Goal: Task Accomplishment & Management: Manage account settings

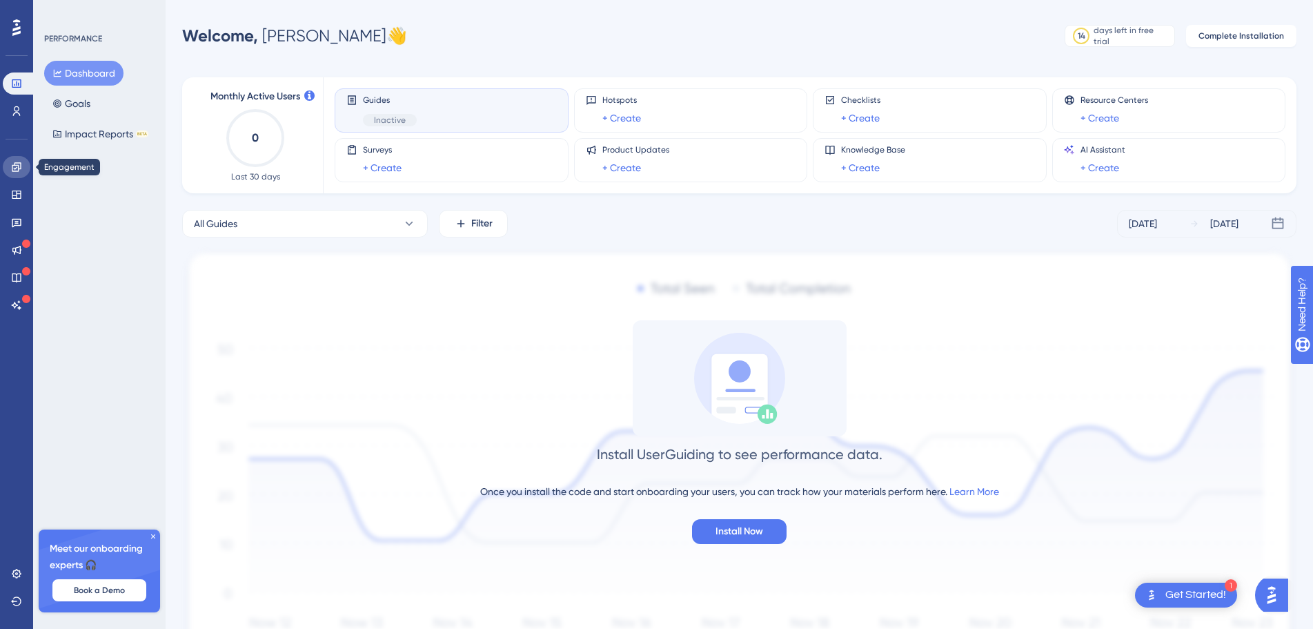
click at [21, 170] on icon at bounding box center [16, 166] width 11 height 11
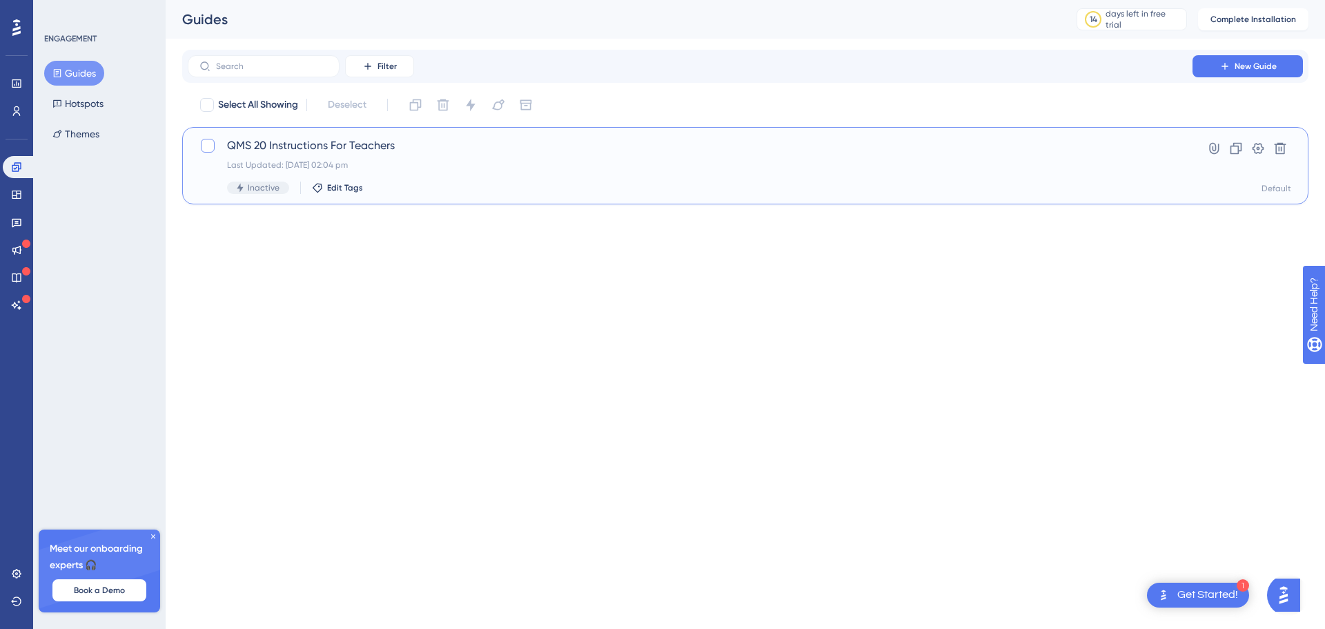
click at [205, 146] on div at bounding box center [208, 146] width 14 height 14
checkbox input "true"
click at [364, 139] on span "QMS 20 Instructions For Teachers" at bounding box center [690, 145] width 926 height 17
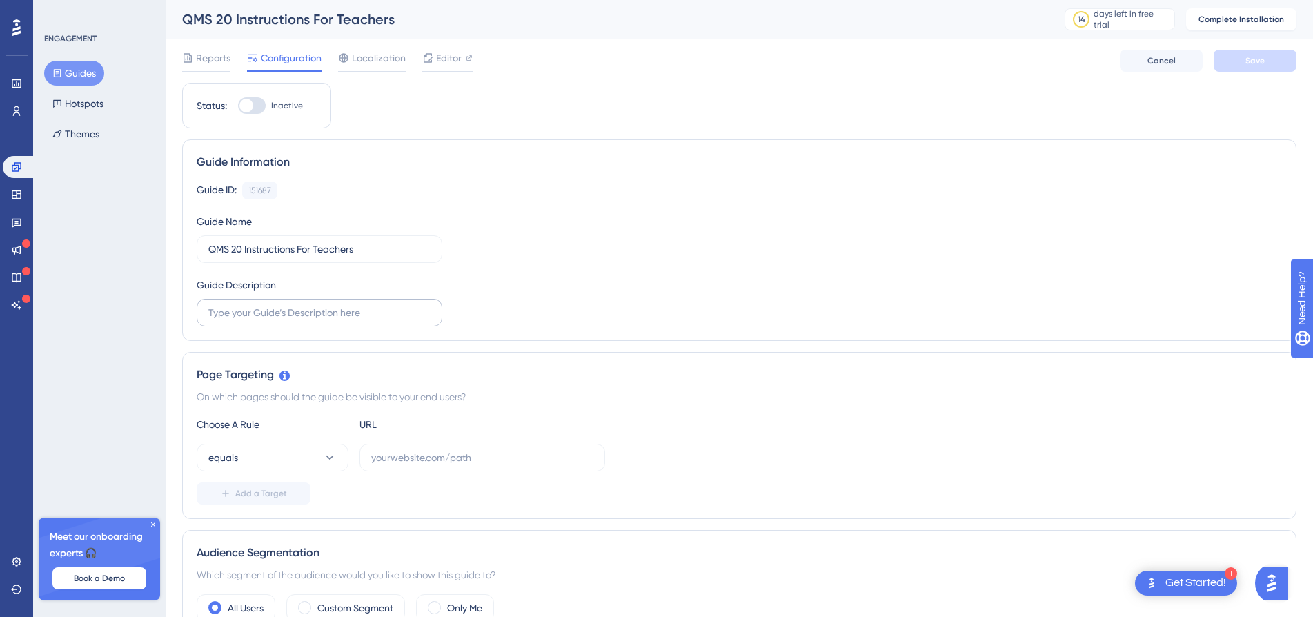
click at [359, 301] on label at bounding box center [320, 313] width 246 height 28
click at [359, 305] on input "text" at bounding box center [319, 312] width 222 height 15
type input "This Guide is help to get start grading on QMS20"
click at [286, 462] on button "equals" at bounding box center [273, 458] width 152 height 28
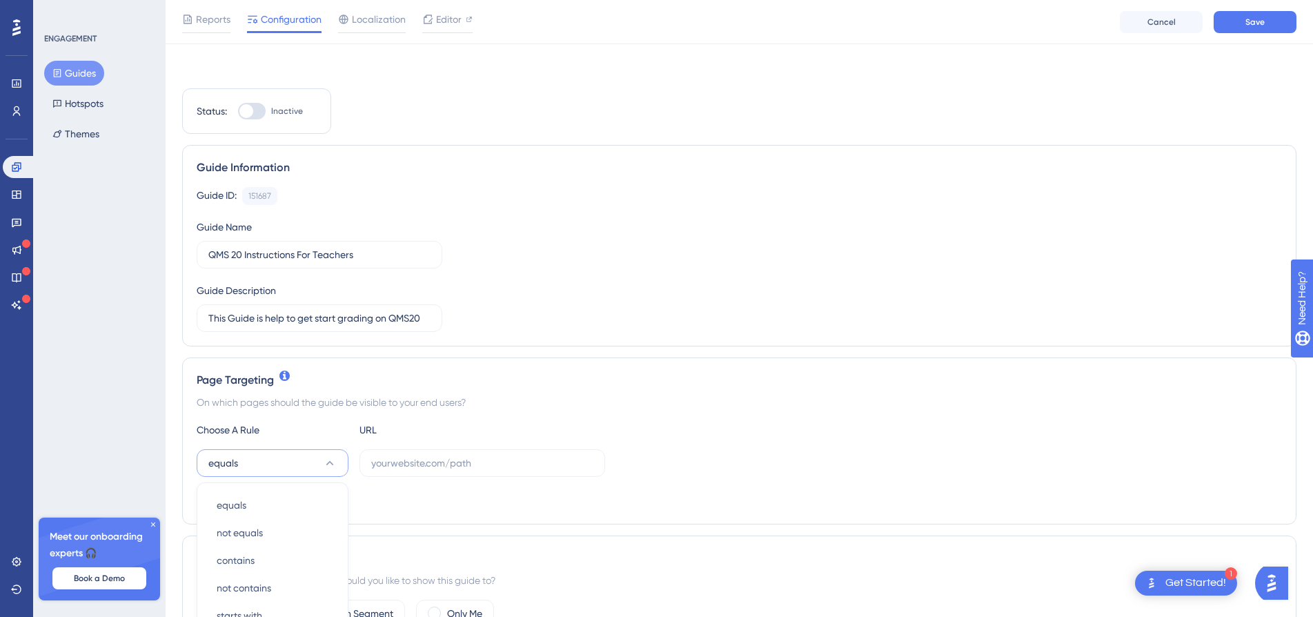
scroll to position [279, 0]
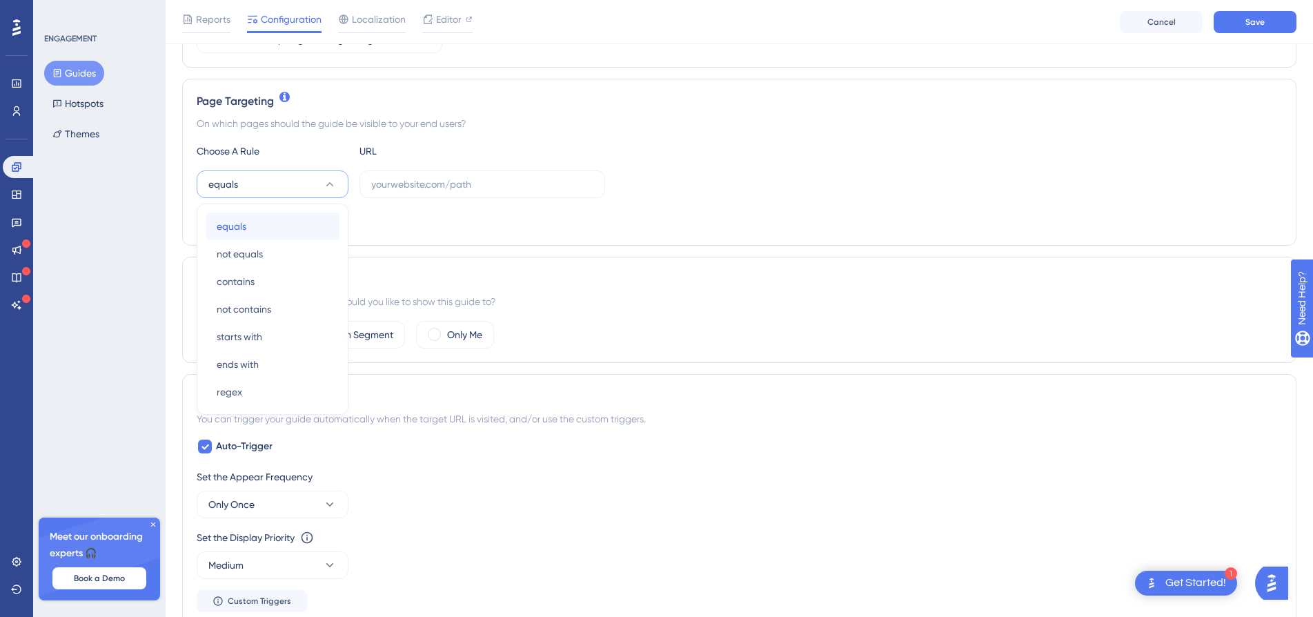
click at [263, 221] on div "equals equals" at bounding box center [273, 227] width 112 height 28
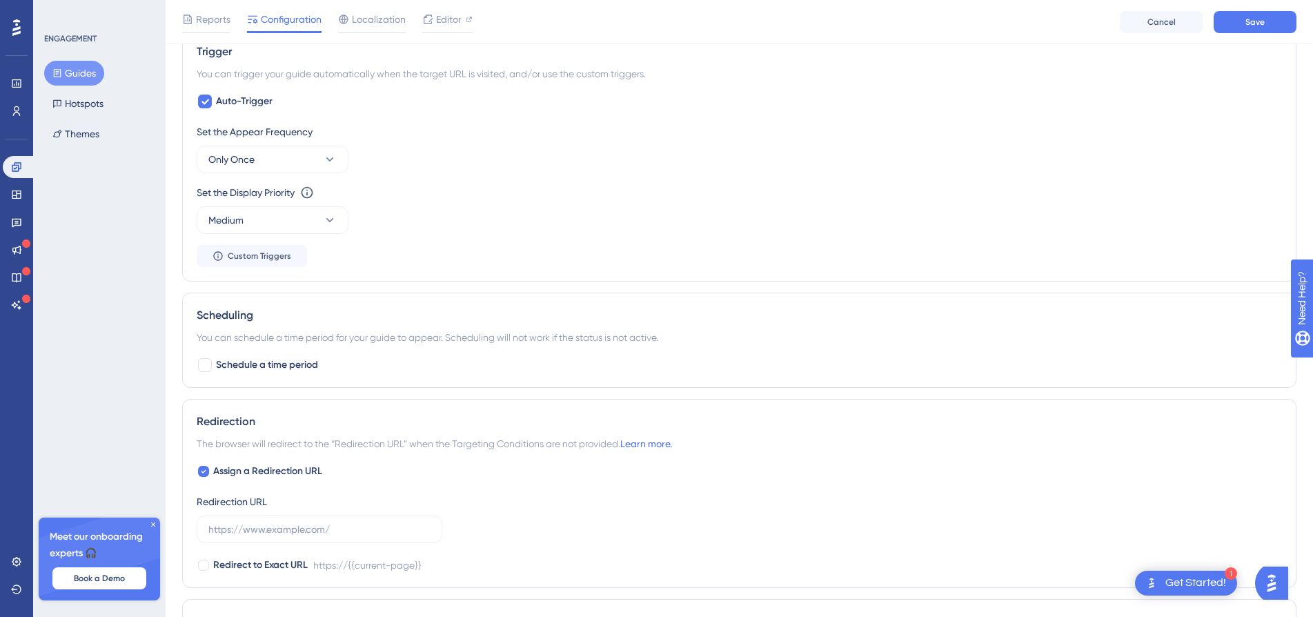
scroll to position [853, 0]
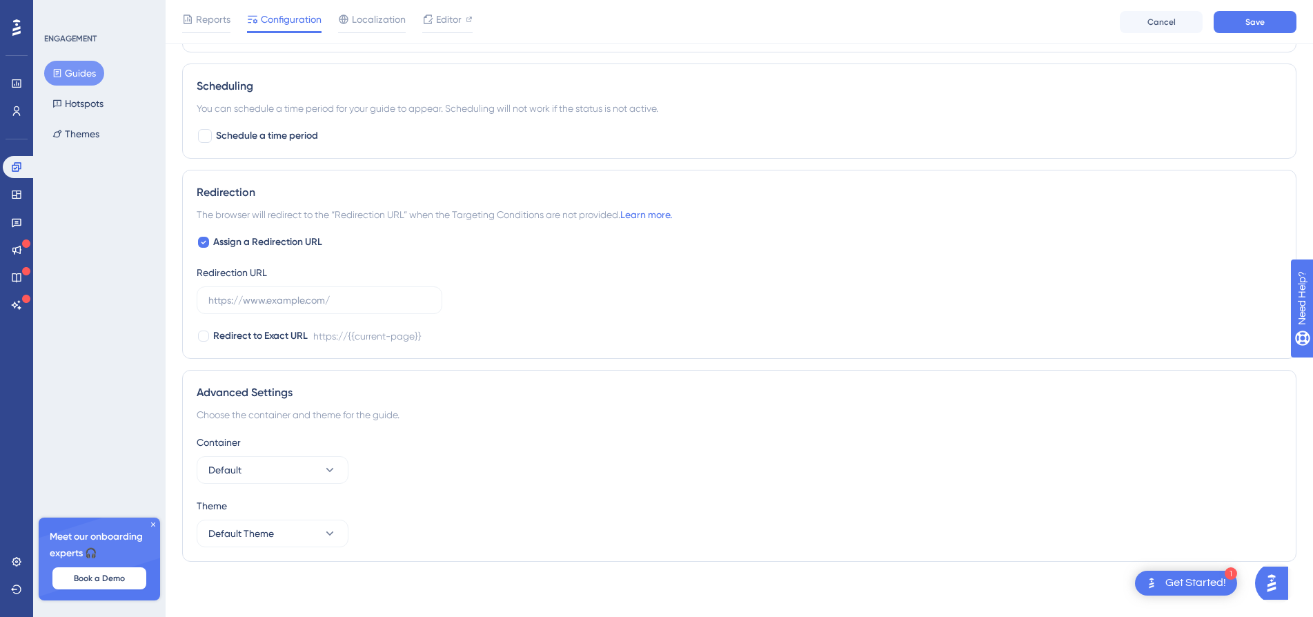
click at [1178, 586] on div "Get Started!" at bounding box center [1195, 582] width 61 height 15
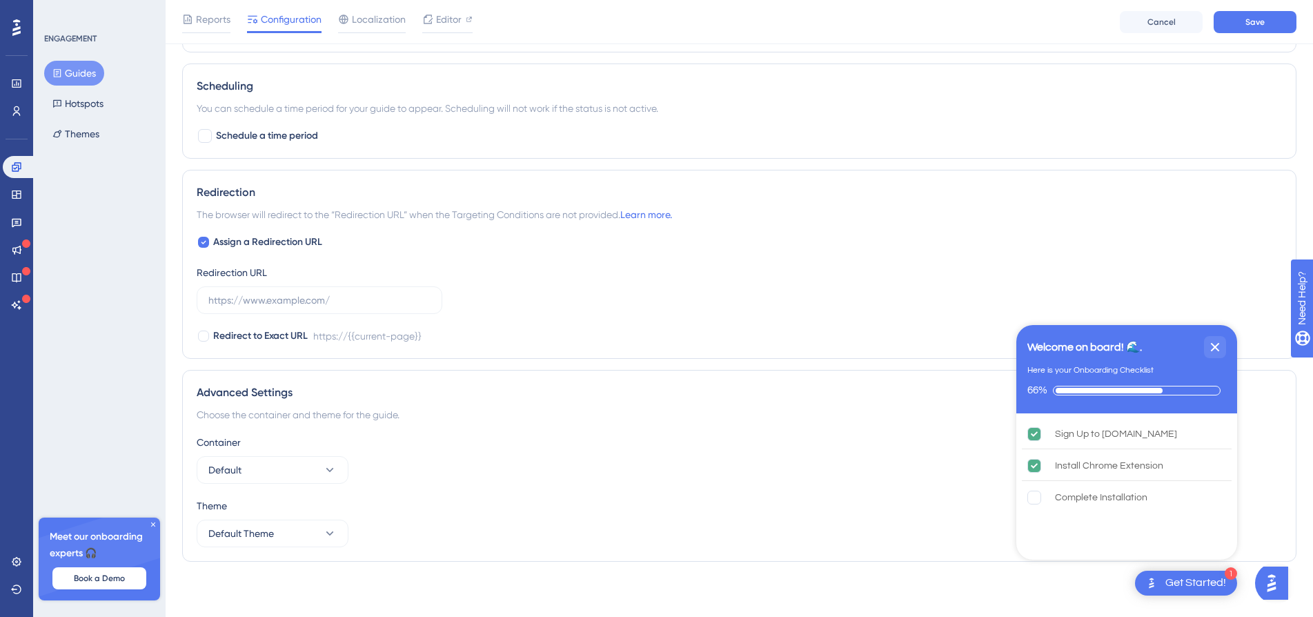
click at [850, 268] on div "Assign a Redirection URL Redirection URL Redirect to Exact URL https://{{curren…" at bounding box center [739, 289] width 1085 height 110
